Goal: Task Accomplishment & Management: Manage account settings

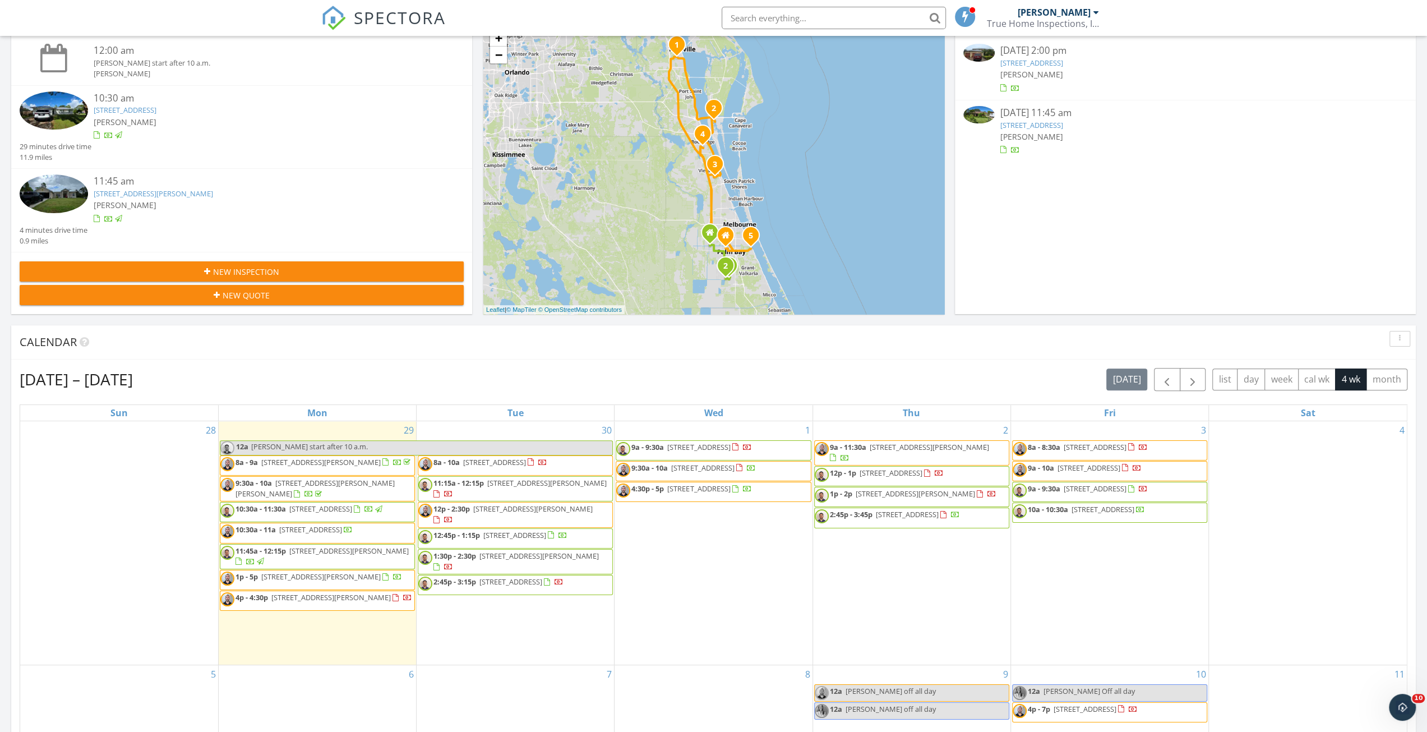
scroll to position [224, 0]
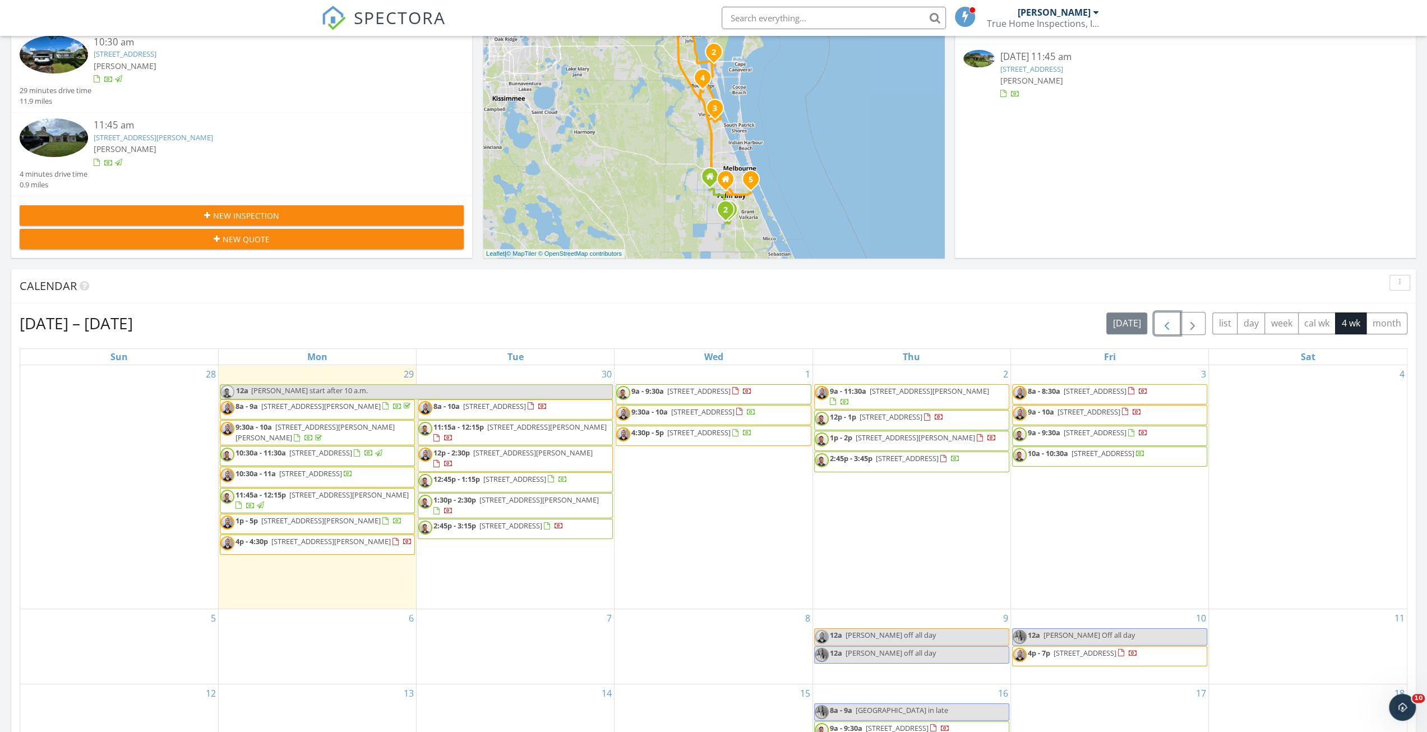
click at [1173, 319] on span "button" at bounding box center [1166, 323] width 13 height 13
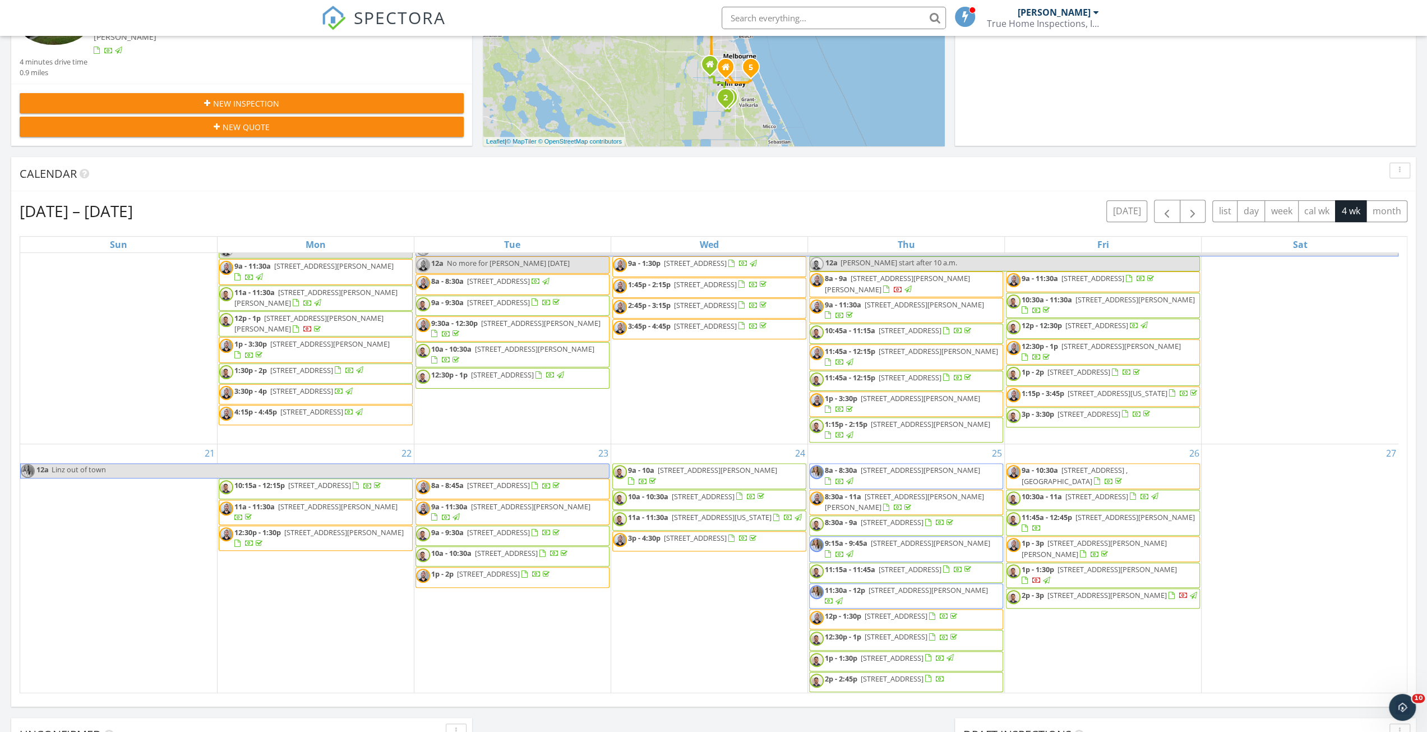
scroll to position [112, 0]
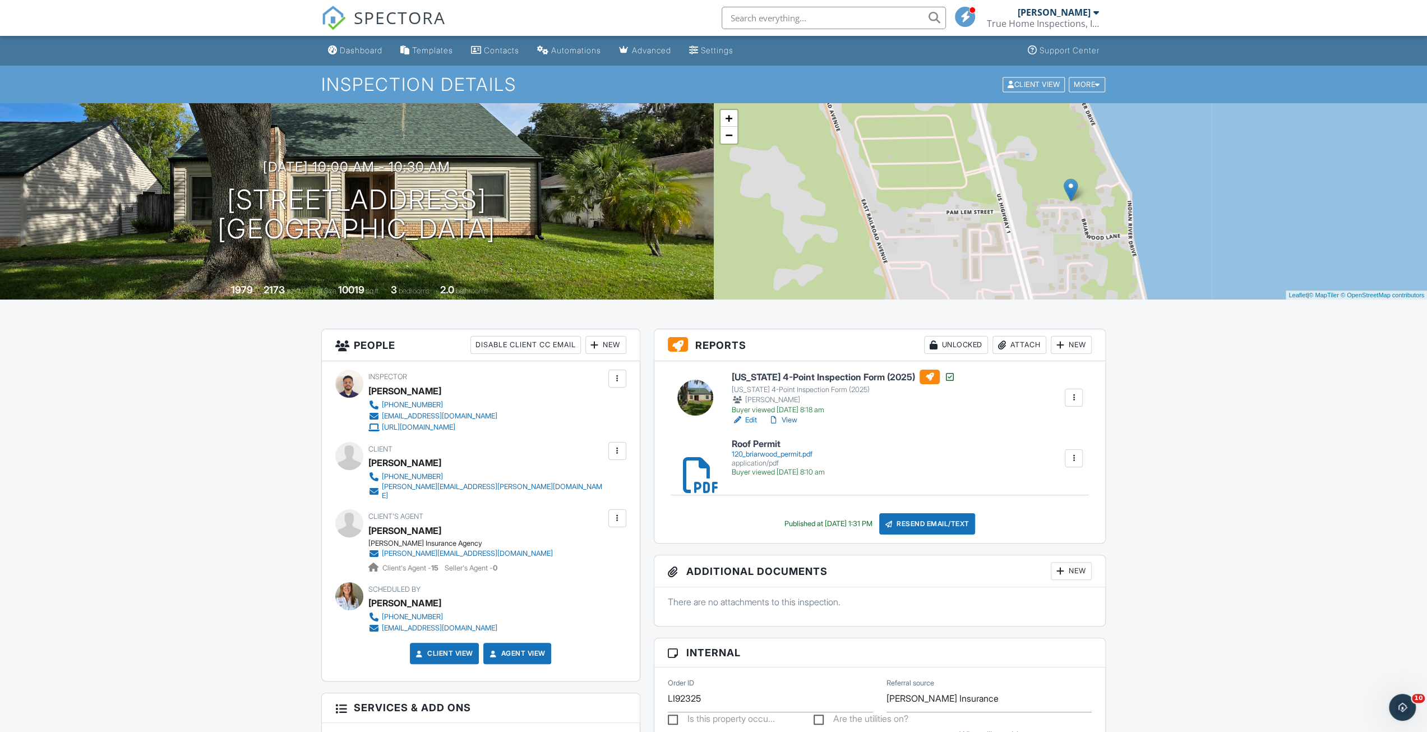
click at [939, 523] on div "Resend Email/Text" at bounding box center [927, 523] width 96 height 21
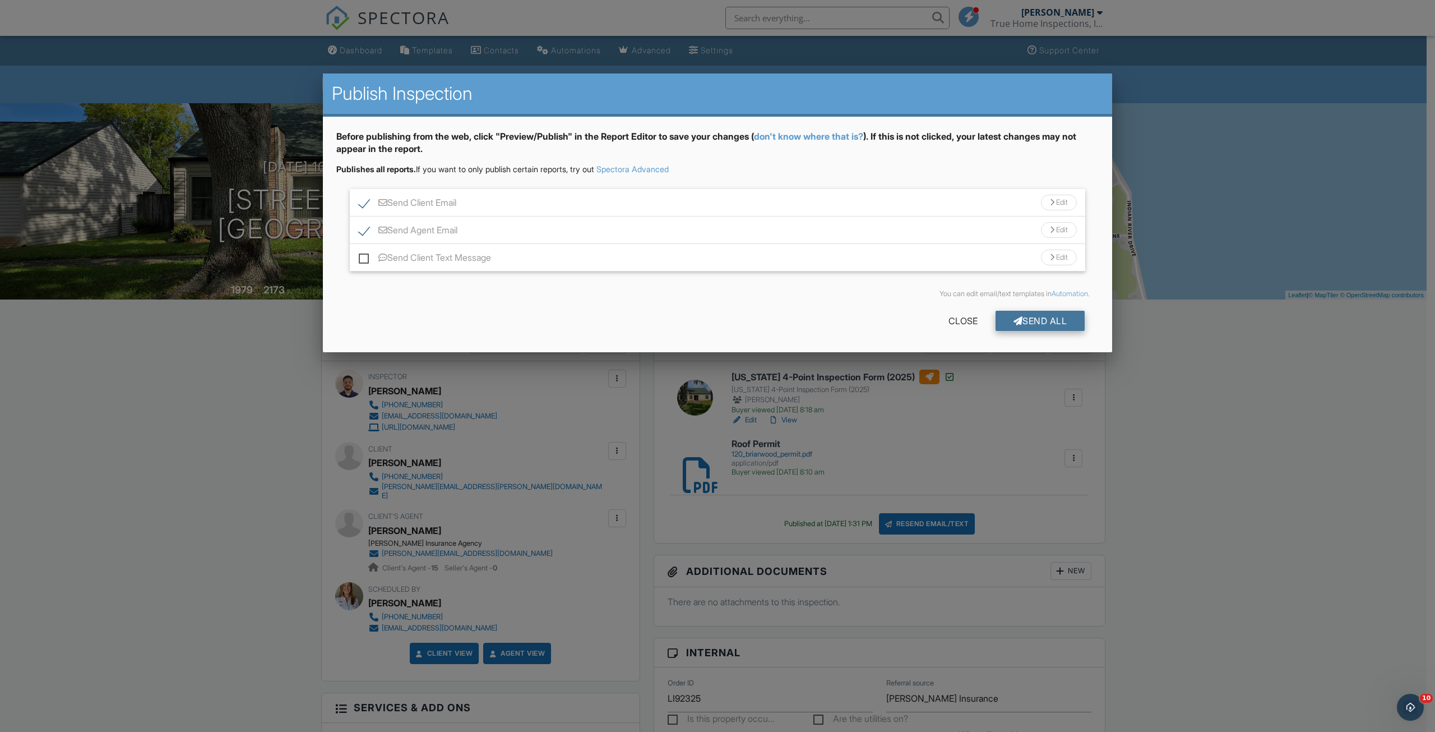
click at [1038, 321] on div "Send All" at bounding box center [1041, 321] width 90 height 20
